Goal: Transaction & Acquisition: Subscribe to service/newsletter

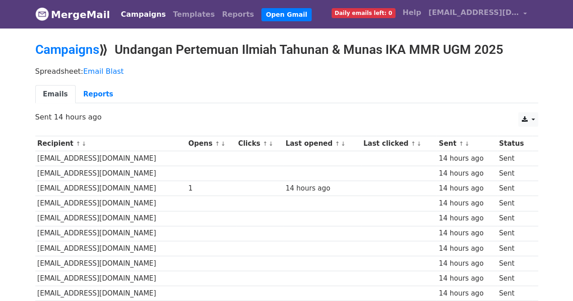
click at [365, 13] on span "Daily emails left: 0" at bounding box center [364, 13] width 64 height 10
